Goal: Task Accomplishment & Management: Complete application form

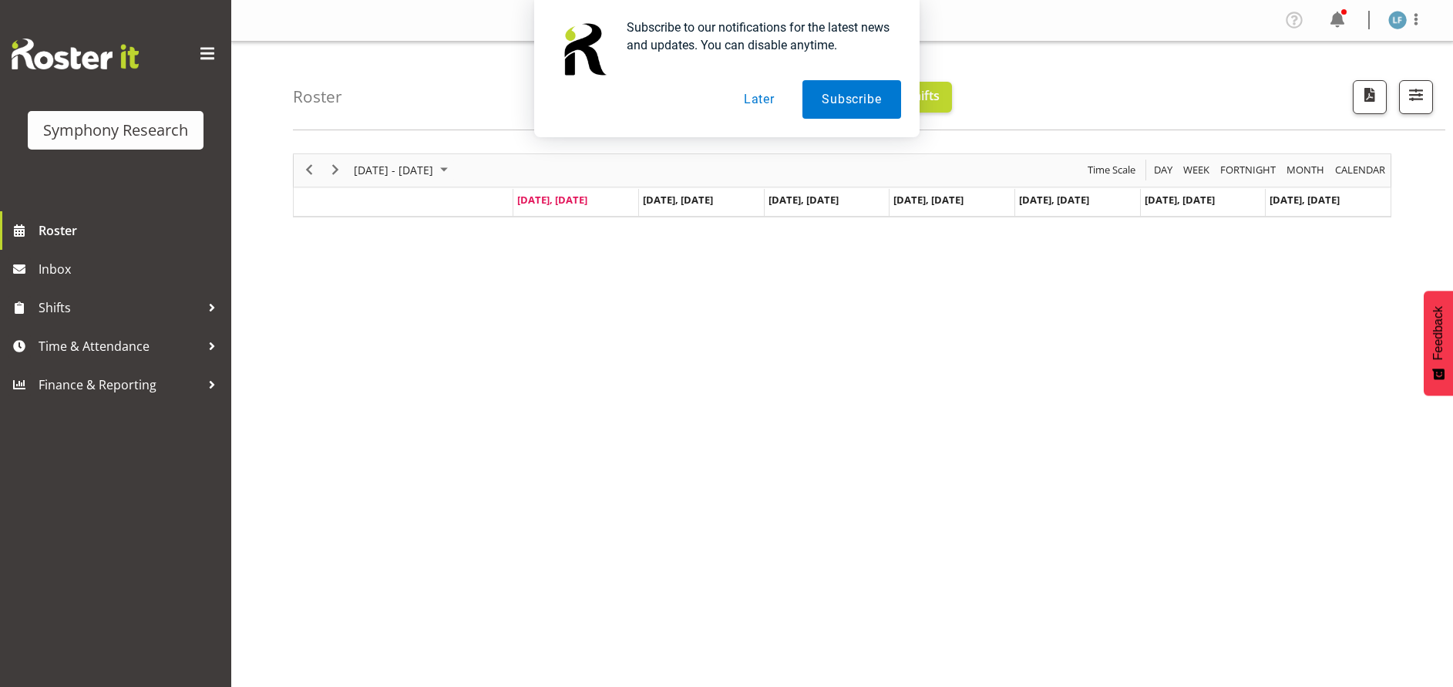
click at [757, 96] on button "Later" at bounding box center [758, 99] width 69 height 39
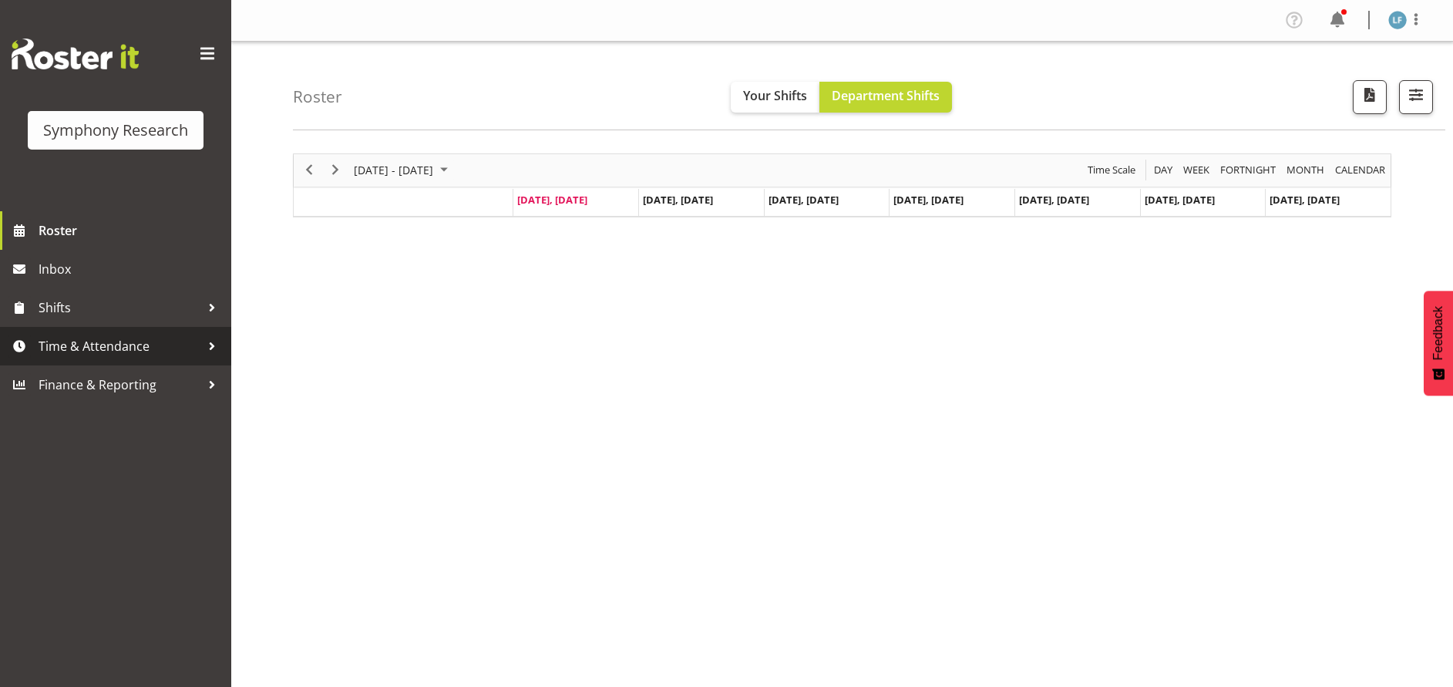
click at [146, 340] on span "Time & Attendance" at bounding box center [120, 345] width 162 height 23
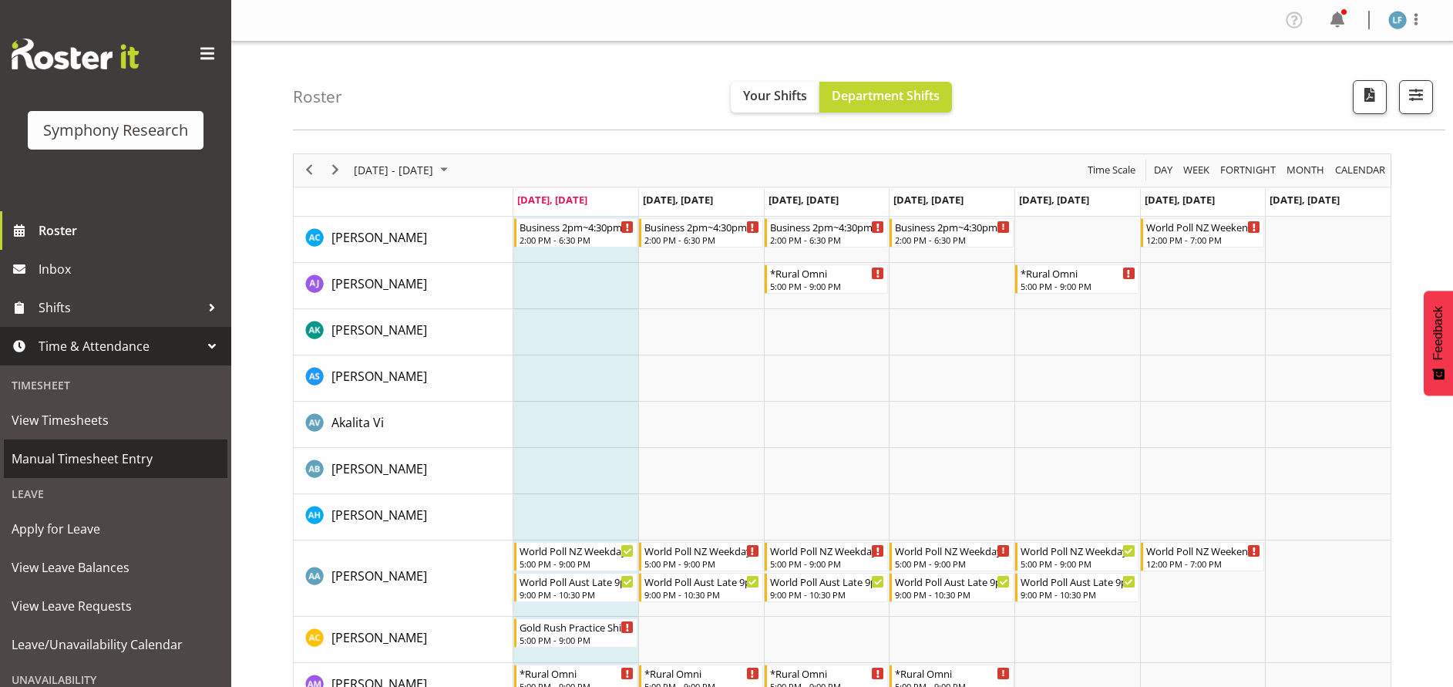
click at [95, 460] on span "Manual Timesheet Entry" at bounding box center [116, 458] width 208 height 23
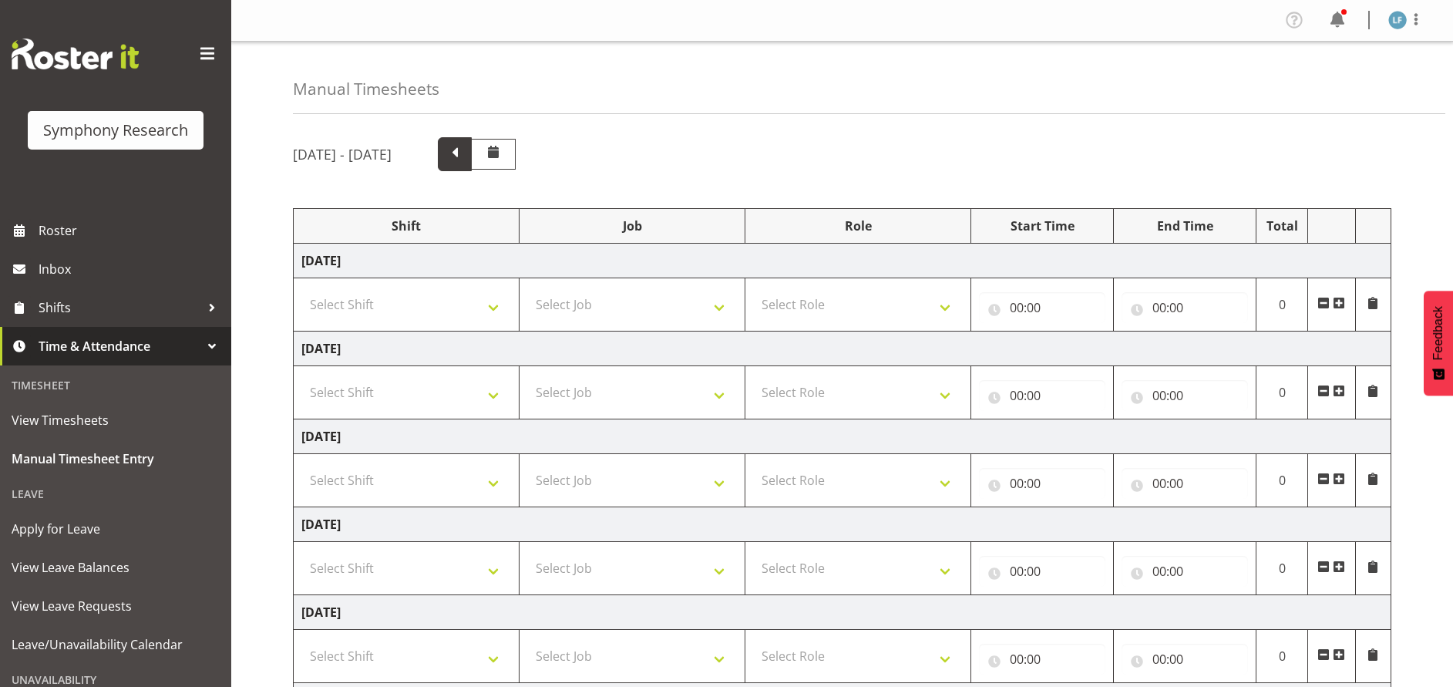
click at [465, 143] on span at bounding box center [455, 153] width 20 height 20
click at [470, 488] on select "Select Shift !!Weekend Residential (Roster IT Shift Label) *Business 9/10am ~ 4…" at bounding box center [406, 480] width 210 height 31
select select "4583"
click at [301, 465] on select "Select Shift !!Weekend Residential (Roster IT Shift Label) *Business 9/10am ~ 4…" at bounding box center [406, 480] width 210 height 31
click at [669, 474] on select "Select Job 550060 IF Admin 553492 World Poll Aus Wave 2 Main 2025 553493 World …" at bounding box center [632, 480] width 210 height 31
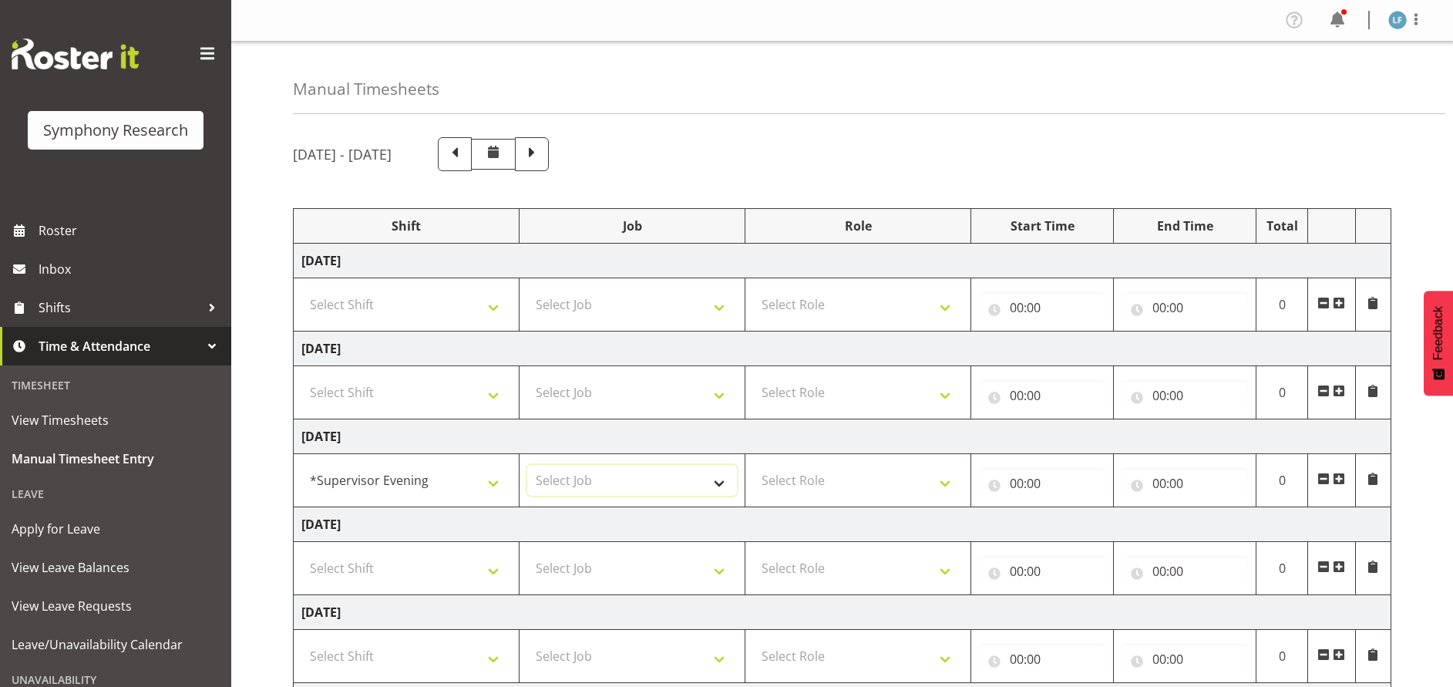
select select "10527"
click at [527, 465] on select "Select Job 550060 IF Admin 553492 World Poll Aus Wave 2 Main 2025 553493 World …" at bounding box center [632, 480] width 210 height 31
click at [902, 478] on select "Select Role Supervisor Briefing Interviewing" at bounding box center [858, 480] width 210 height 31
select select "45"
click at [753, 465] on select "Select Role Supervisor Briefing Interviewing" at bounding box center [858, 480] width 210 height 31
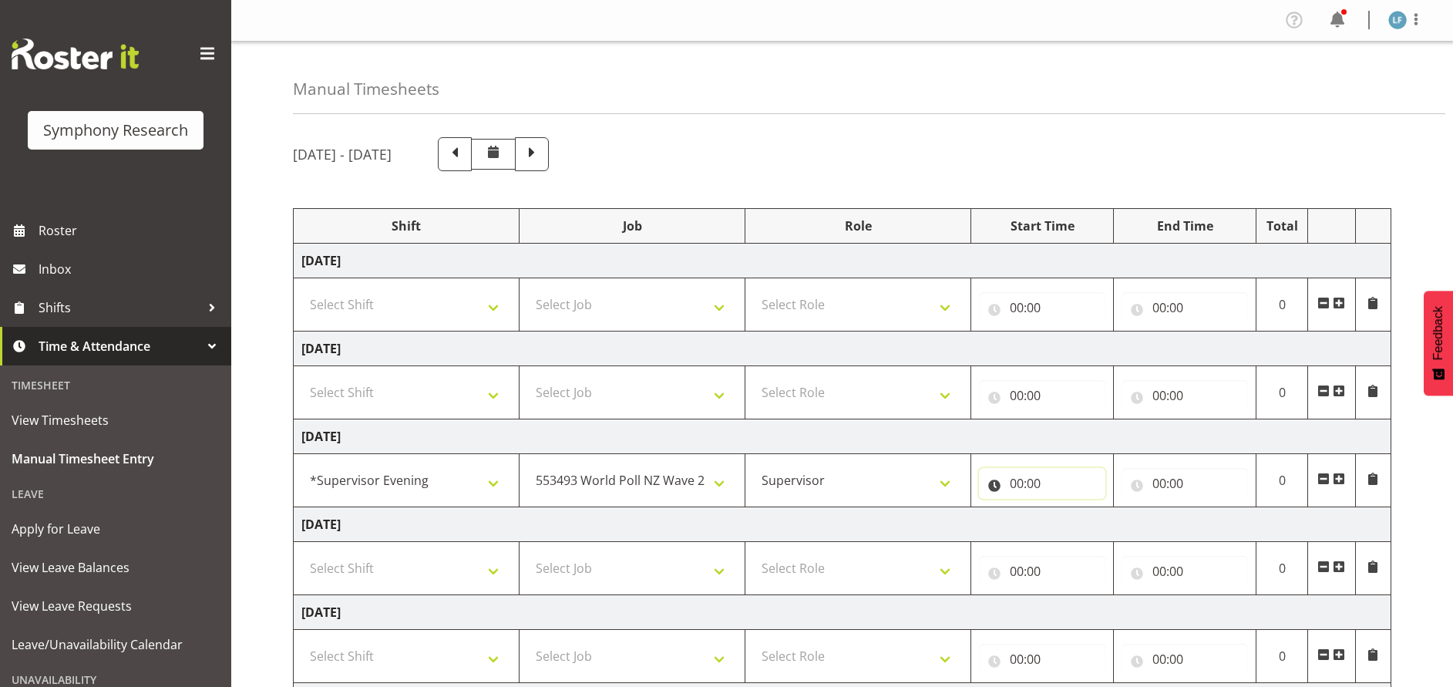
click at [1006, 486] on input "00:00" at bounding box center [1042, 483] width 126 height 31
click at [1066, 521] on select "00 01 02 03 04 05 06 07 08 09 10 11 12 13 14 15 16 17 18 19 20 21 22 23" at bounding box center [1083, 523] width 35 height 31
select select "18"
click at [1066, 508] on select "00 01 02 03 04 05 06 07 08 09 10 11 12 13 14 15 16 17 18 19 20 21 22 23" at bounding box center [1083, 523] width 35 height 31
type input "18:00"
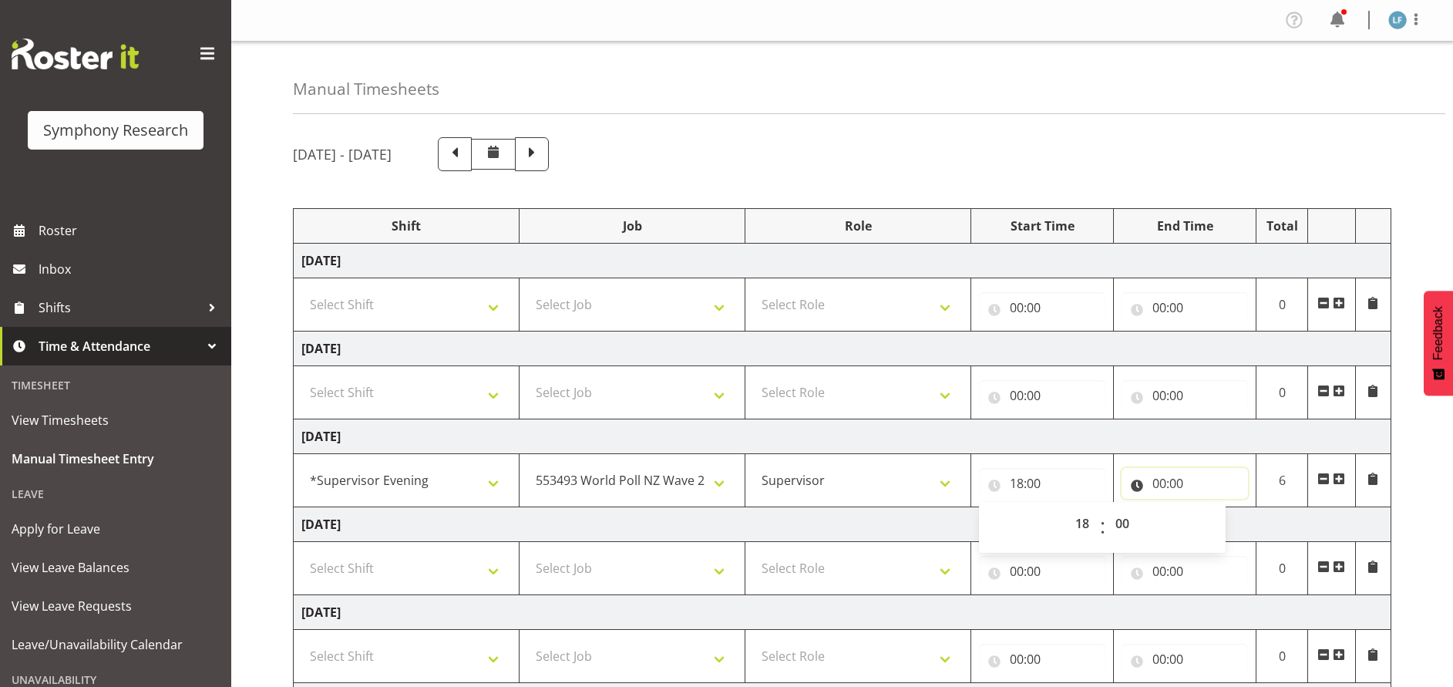
click at [1175, 476] on input "00:00" at bounding box center [1184, 483] width 126 height 31
click at [1220, 527] on select "00 01 02 03 04 05 06 07 08 09 10 11 12 13 14 15 16 17 18 19 20 21 22 23" at bounding box center [1226, 523] width 35 height 31
select select "22"
click at [1209, 508] on select "00 01 02 03 04 05 06 07 08 09 10 11 12 13 14 15 16 17 18 19 20 21 22 23" at bounding box center [1226, 523] width 35 height 31
type input "22:00"
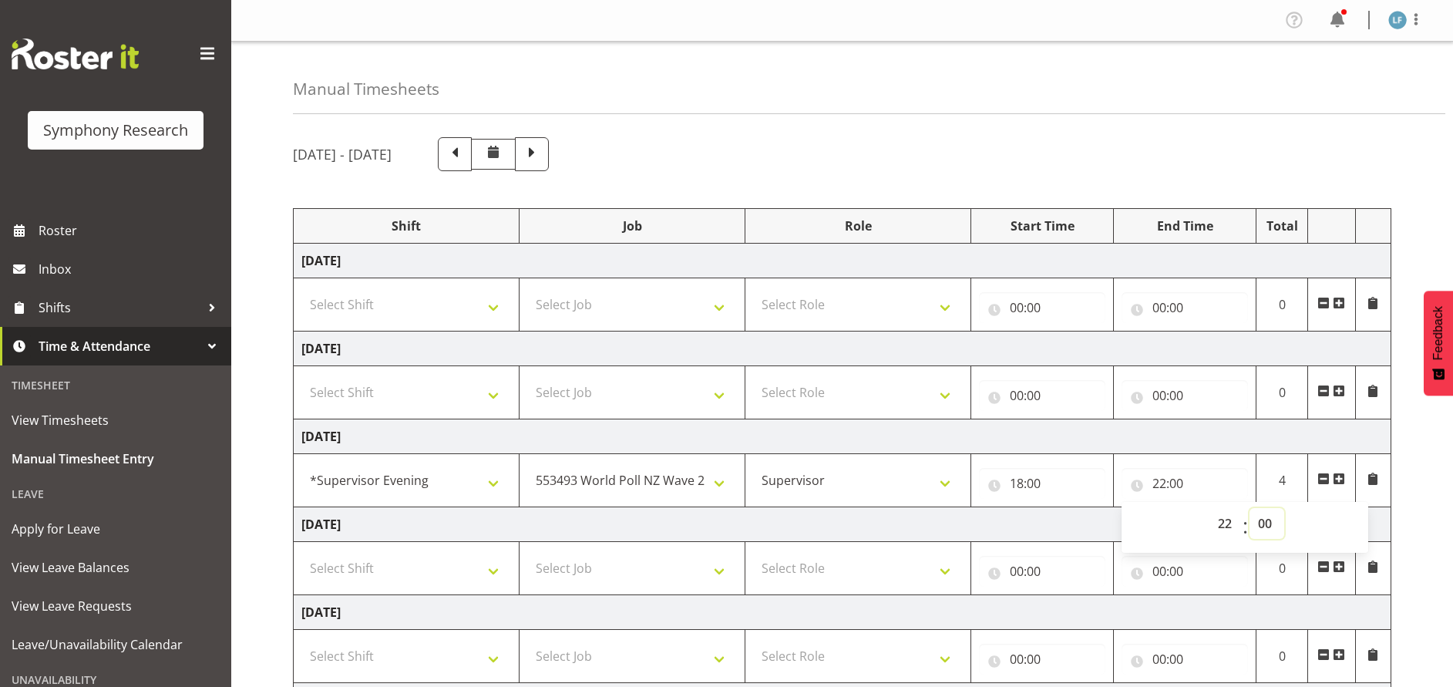
click at [1271, 522] on select "00 01 02 03 04 05 06 07 08 09 10 11 12 13 14 15 16 17 18 19 20 21 22 23 24 25 2…" at bounding box center [1266, 523] width 35 height 31
select select "15"
click at [1249, 508] on select "00 01 02 03 04 05 06 07 08 09 10 11 12 13 14 15 16 17 18 19 20 21 22 23 24 25 2…" at bounding box center [1266, 523] width 35 height 31
type input "22:15"
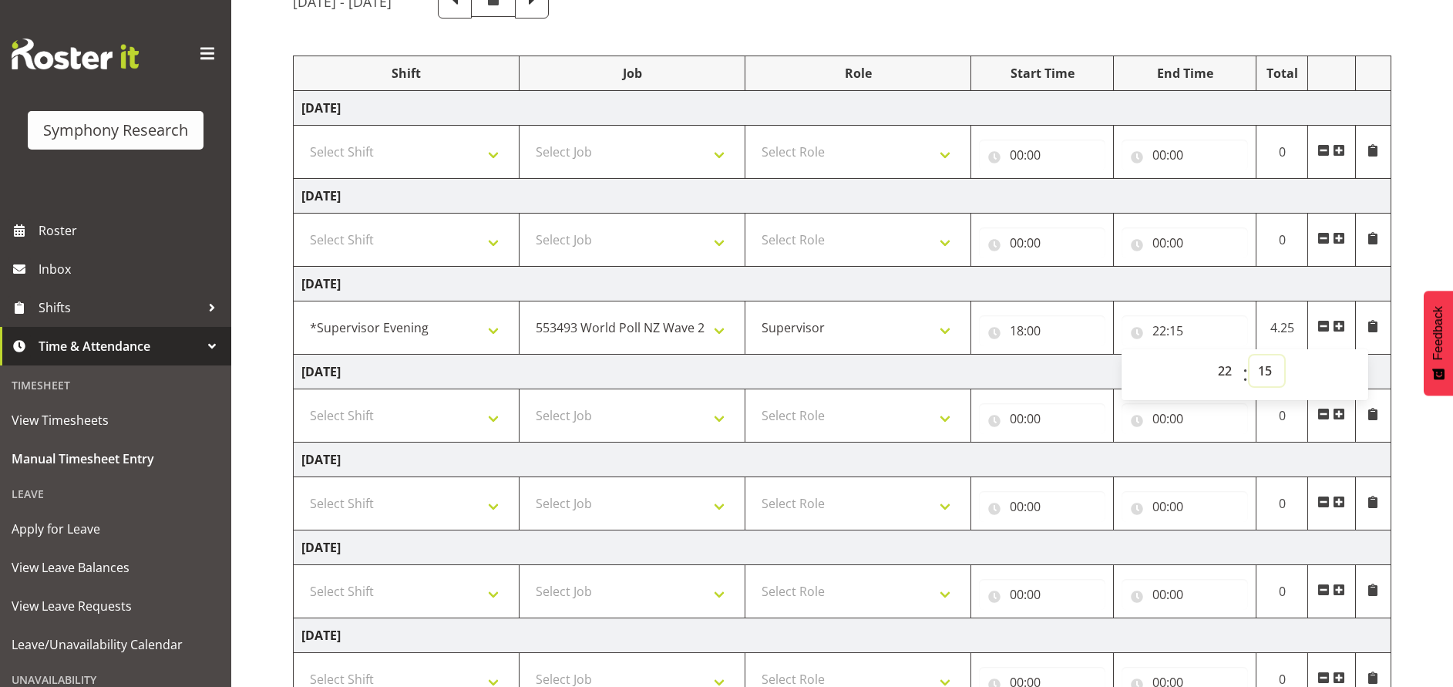
scroll to position [276, 0]
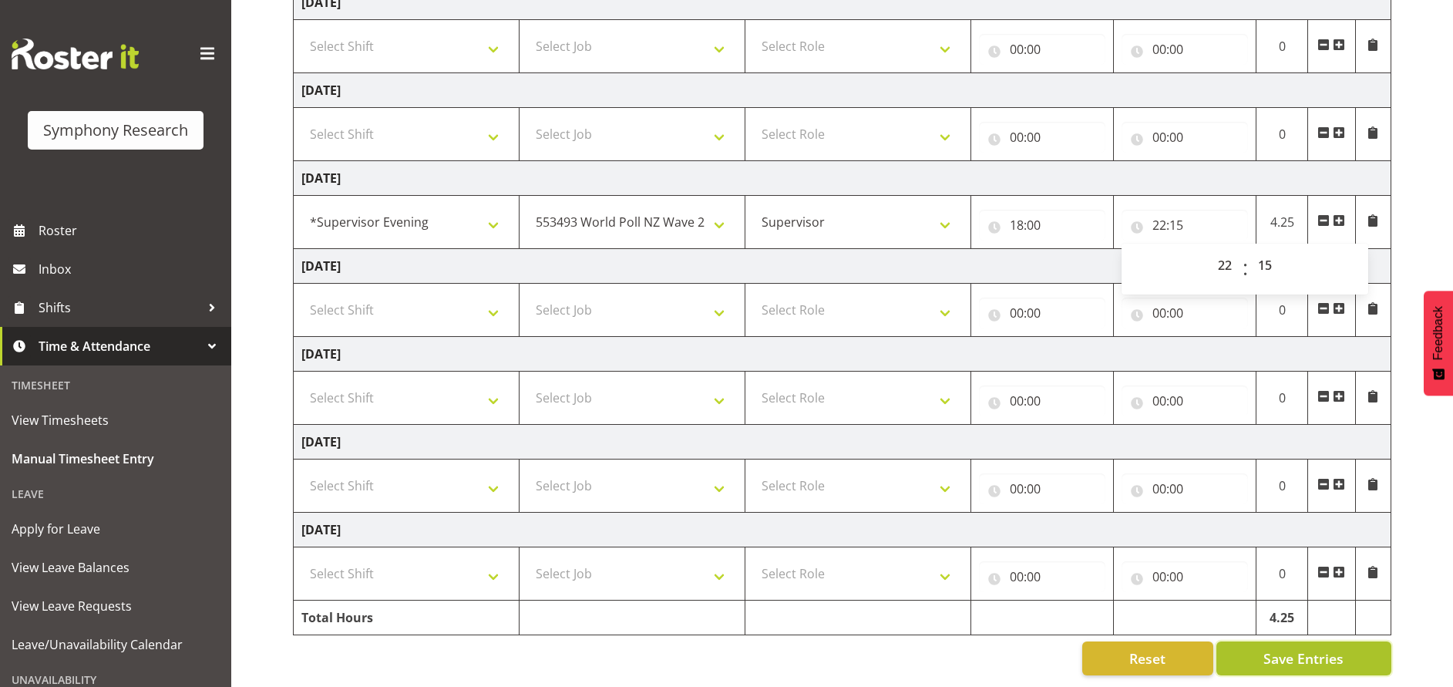
click at [1275, 648] on span "Save Entries" at bounding box center [1303, 658] width 80 height 20
